Goal: Task Accomplishment & Management: Complete application form

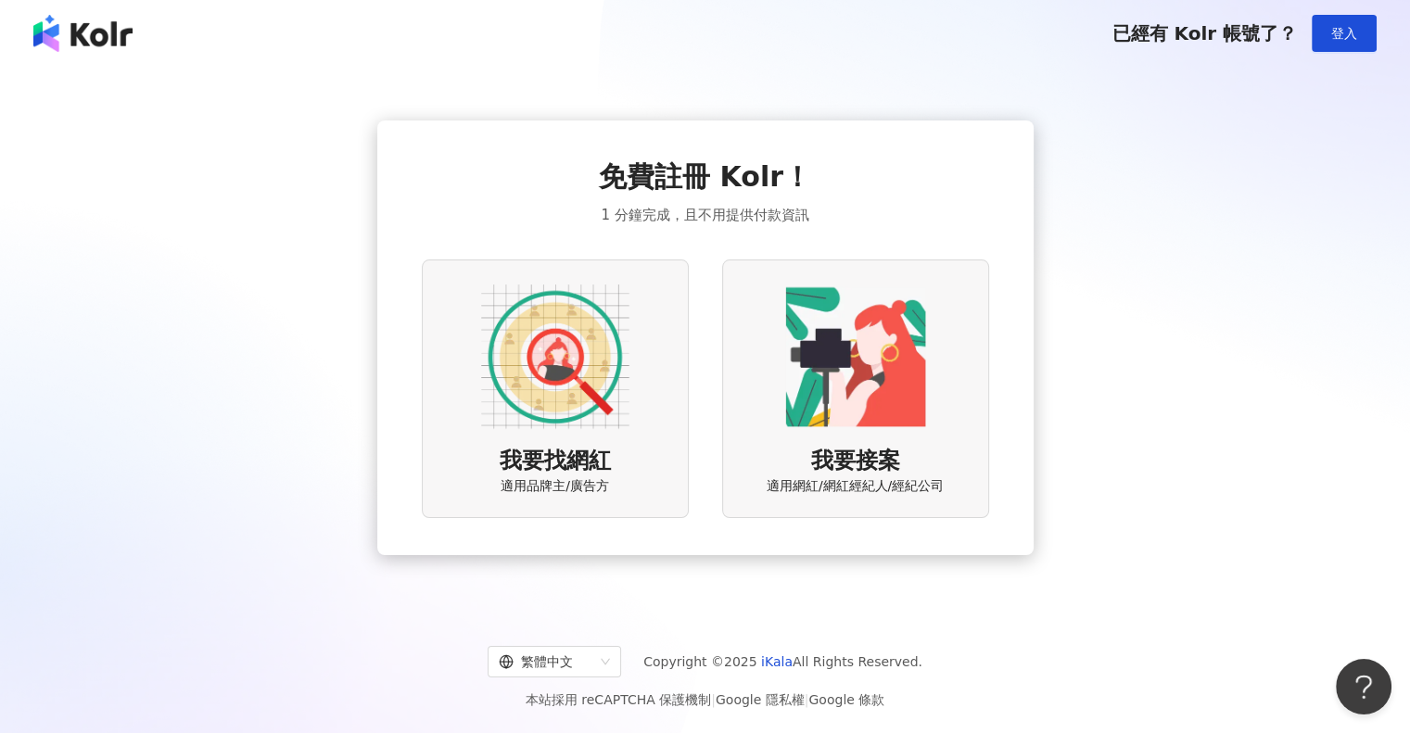
click at [642, 448] on div "我要找網紅 適用品牌主/廣告方" at bounding box center [555, 389] width 267 height 259
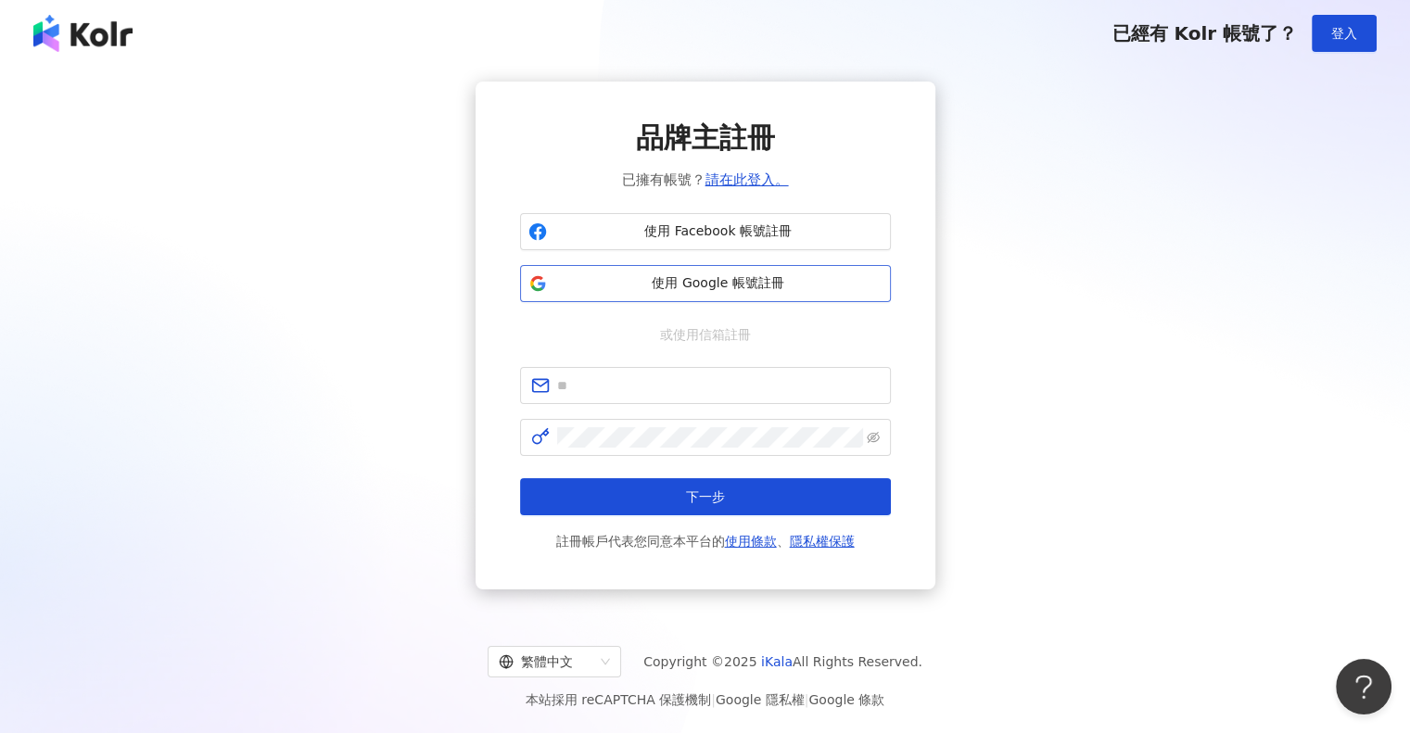
click at [691, 281] on span "使用 Google 帳號註冊" at bounding box center [718, 283] width 328 height 19
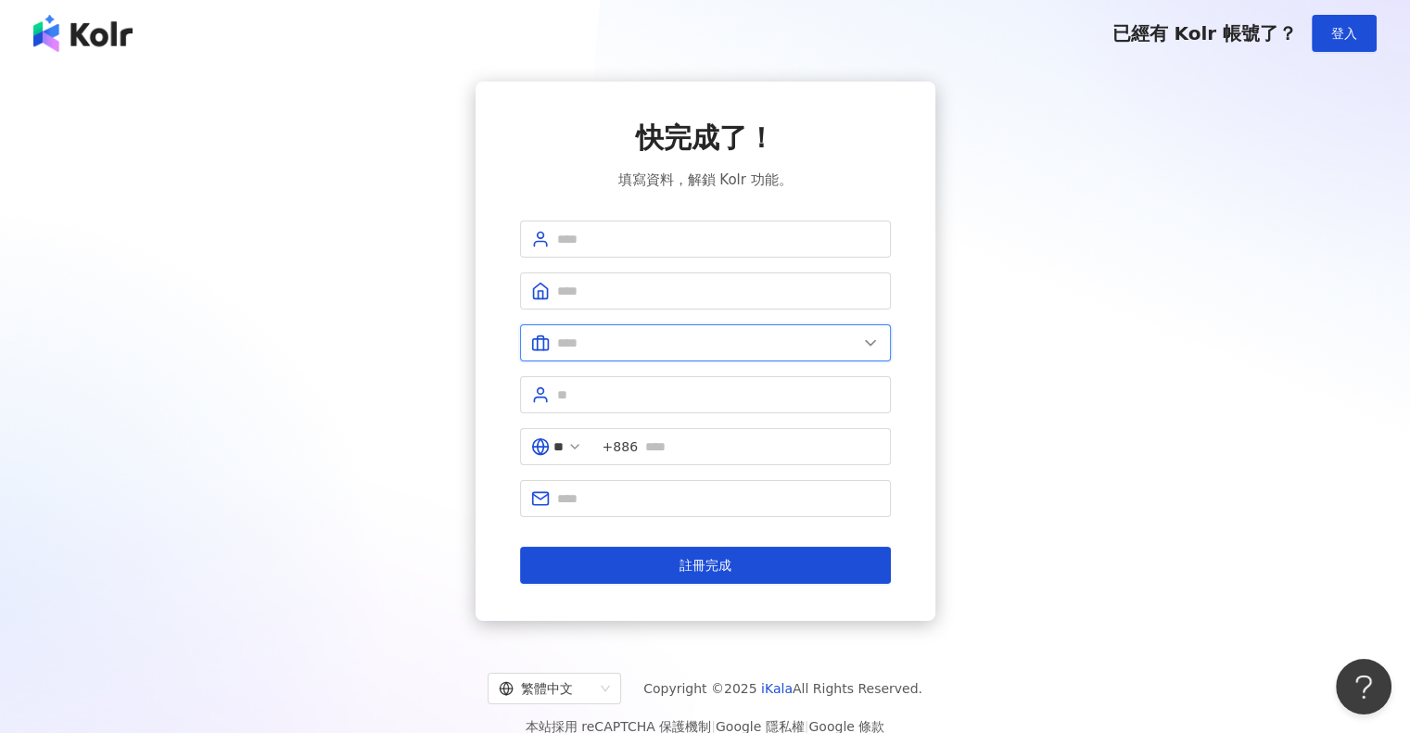
click at [642, 337] on input "text" at bounding box center [707, 343] width 300 height 20
click at [989, 363] on div "快完成了！ 填寫資料，解鎖 Kolr 功能。 美容業 醫療生技及保健業 食品飲料業 批發及零售業 電子商務業 金融業 資訊電子工業 觀光餐旅業 遊戲業 通訊業…" at bounding box center [705, 352] width 1366 height 540
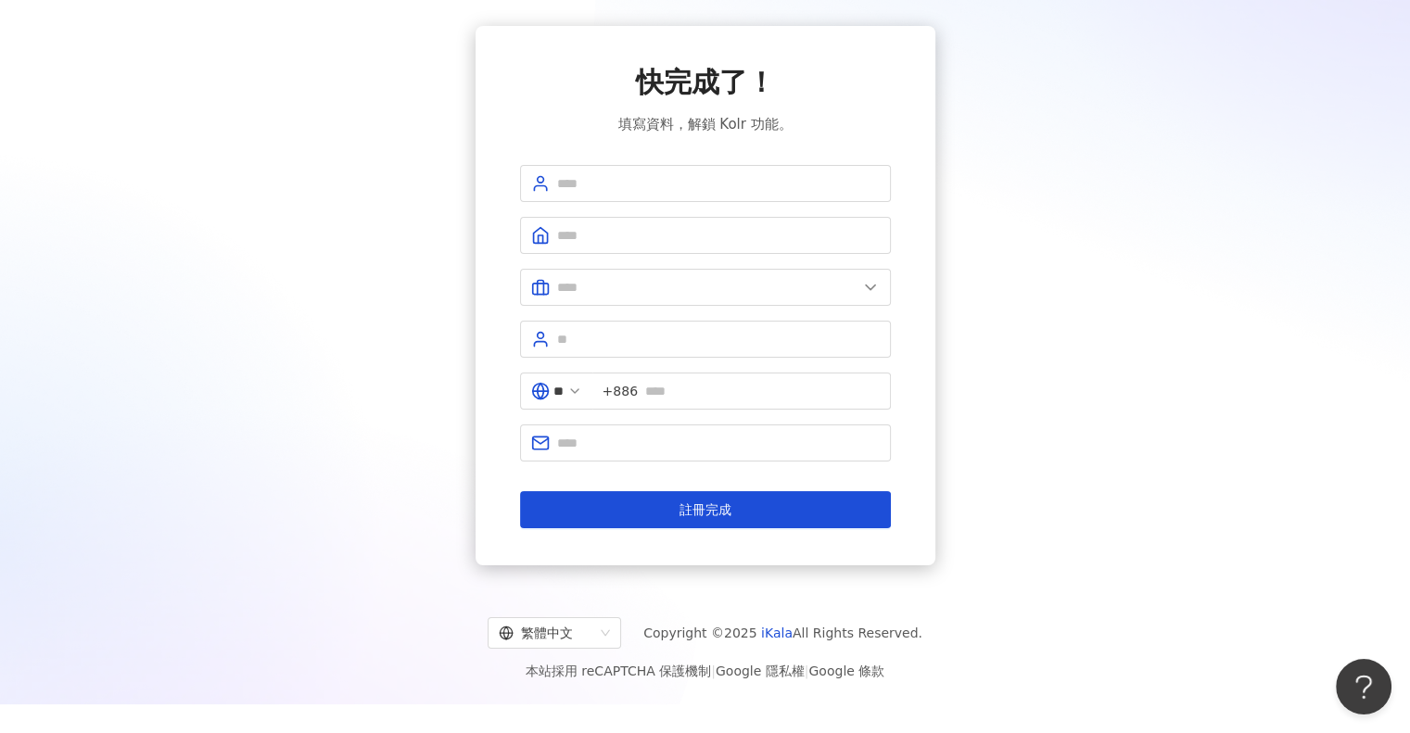
scroll to position [85, 0]
